Goal: Task Accomplishment & Management: Use online tool/utility

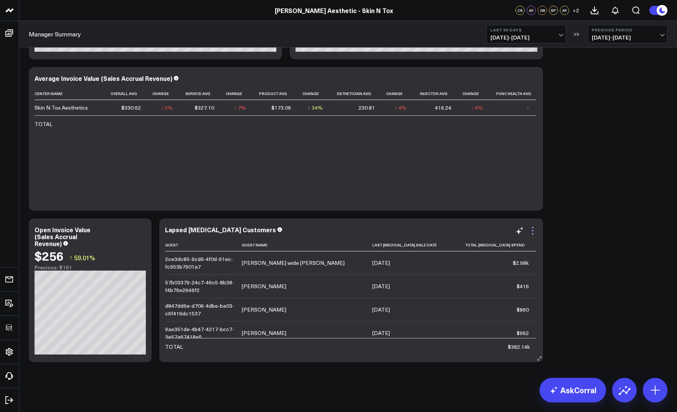
click at [533, 229] on icon at bounding box center [532, 230] width 9 height 9
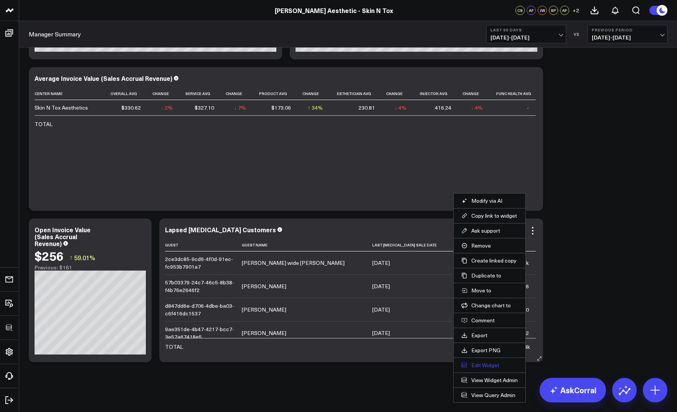
click at [477, 366] on button "Edit Widget" at bounding box center [489, 365] width 56 height 7
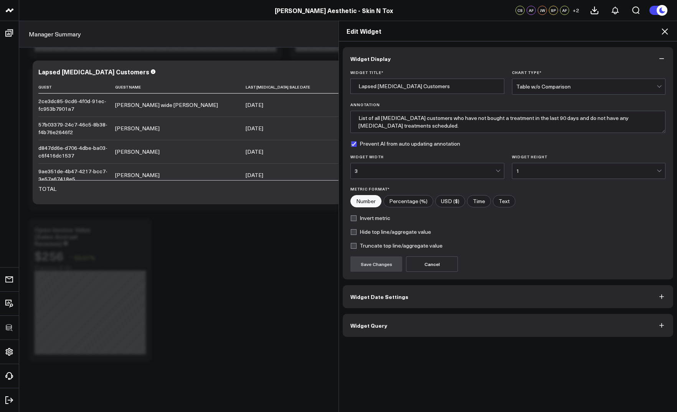
click at [386, 321] on button "Widget Query" at bounding box center [508, 325] width 330 height 23
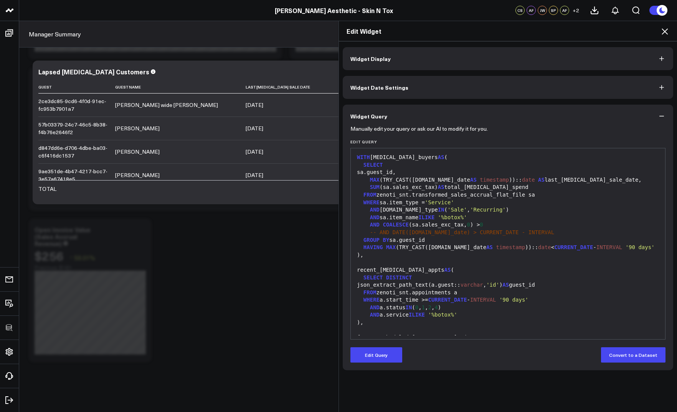
click at [422, 287] on div "json_extract_path_text(a.guest:: [PERSON_NAME] , 'id' ) AS guest_id" at bounding box center [507, 286] width 306 height 8
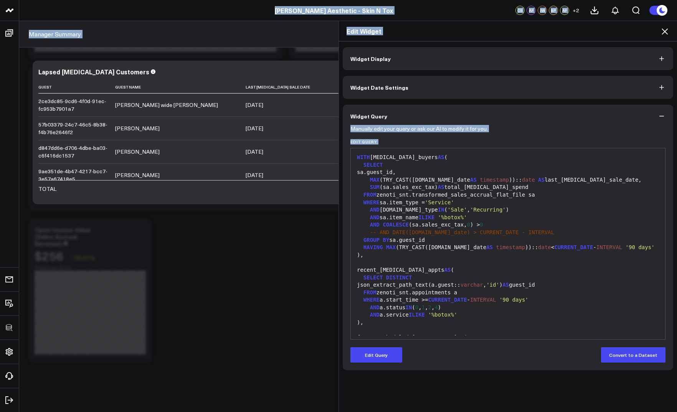
copy body "3725 Test 829 Studios Accenture Acme Industrial Activant Capital Agriculture & …"
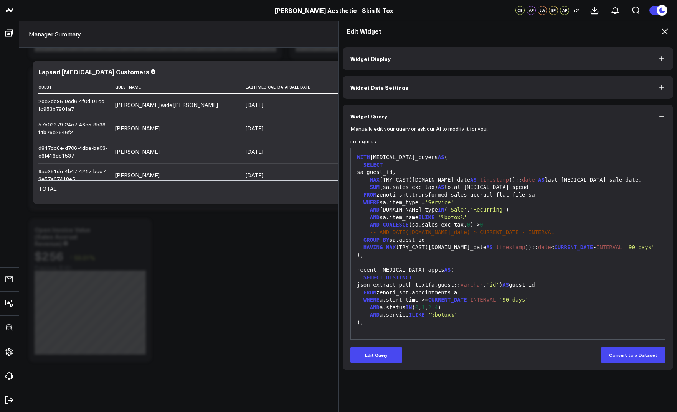
click at [413, 277] on div "SELECT DISTINCT" at bounding box center [507, 278] width 306 height 8
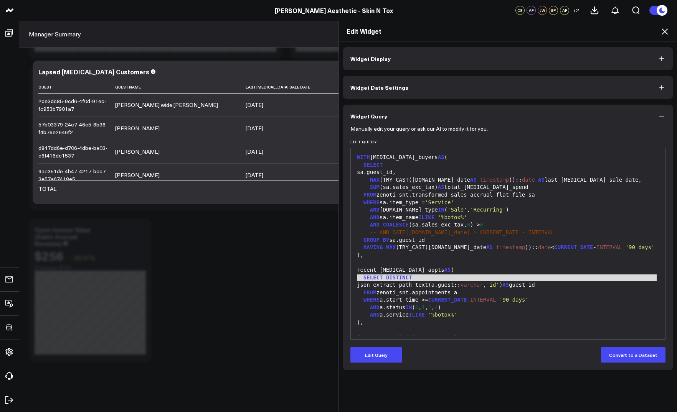
click at [389, 346] on form "Manually edit your query or ask our AI to modify it for you. Edit Query 99 1 2 …" at bounding box center [507, 245] width 315 height 235
click at [389, 352] on button "Edit Query" at bounding box center [376, 355] width 52 height 15
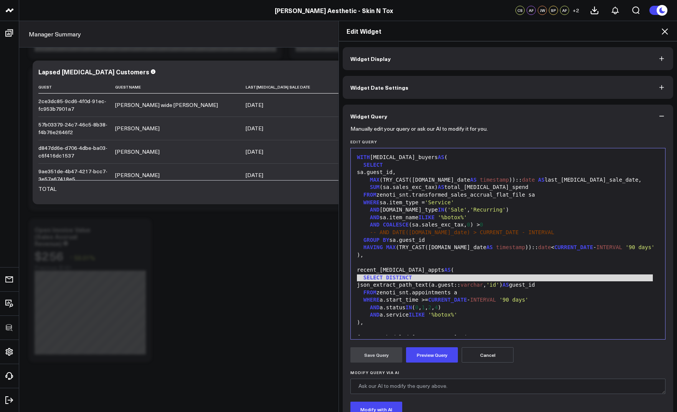
click at [407, 282] on div "json_extract_path_text(a.guest:: [PERSON_NAME] , 'id' ) AS guest_id" at bounding box center [507, 286] width 306 height 8
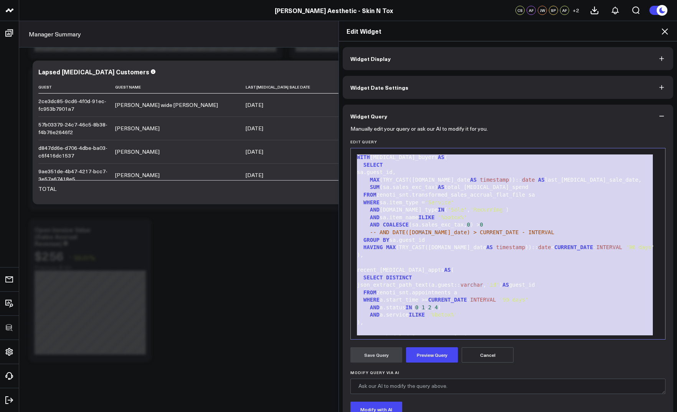
copy div "WITH [MEDICAL_DATA]_buyers AS ( SELECT sa.[PERSON_NAME] (TRY_CAST([DOMAIN_NAME]…"
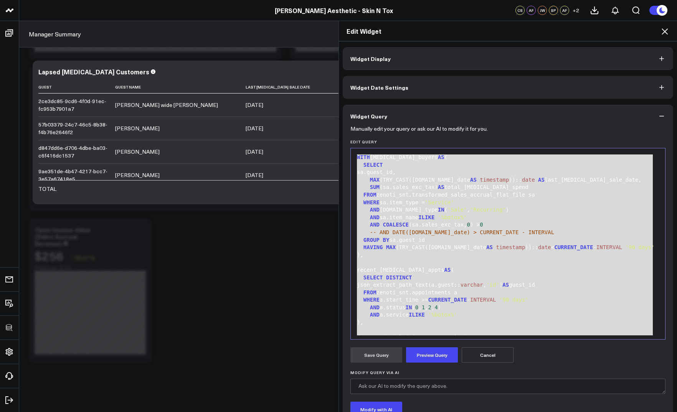
click at [666, 33] on icon at bounding box center [664, 31] width 9 height 9
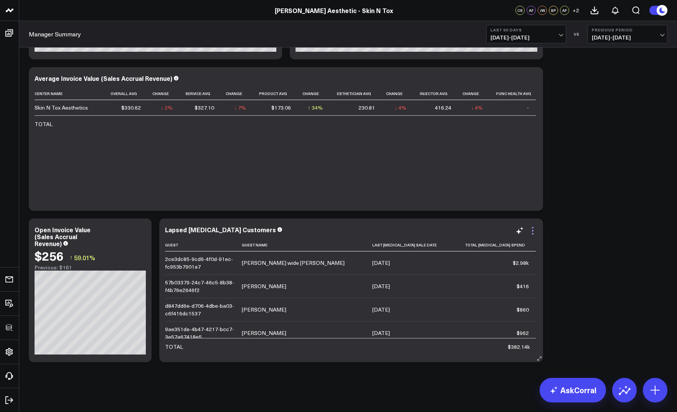
click at [531, 232] on icon at bounding box center [532, 230] width 9 height 9
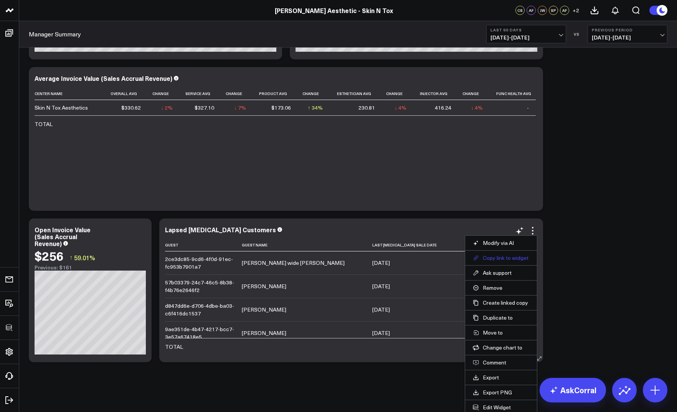
click at [513, 259] on button "Copy link to widget" at bounding box center [501, 258] width 56 height 7
